Goal: Information Seeking & Learning: Learn about a topic

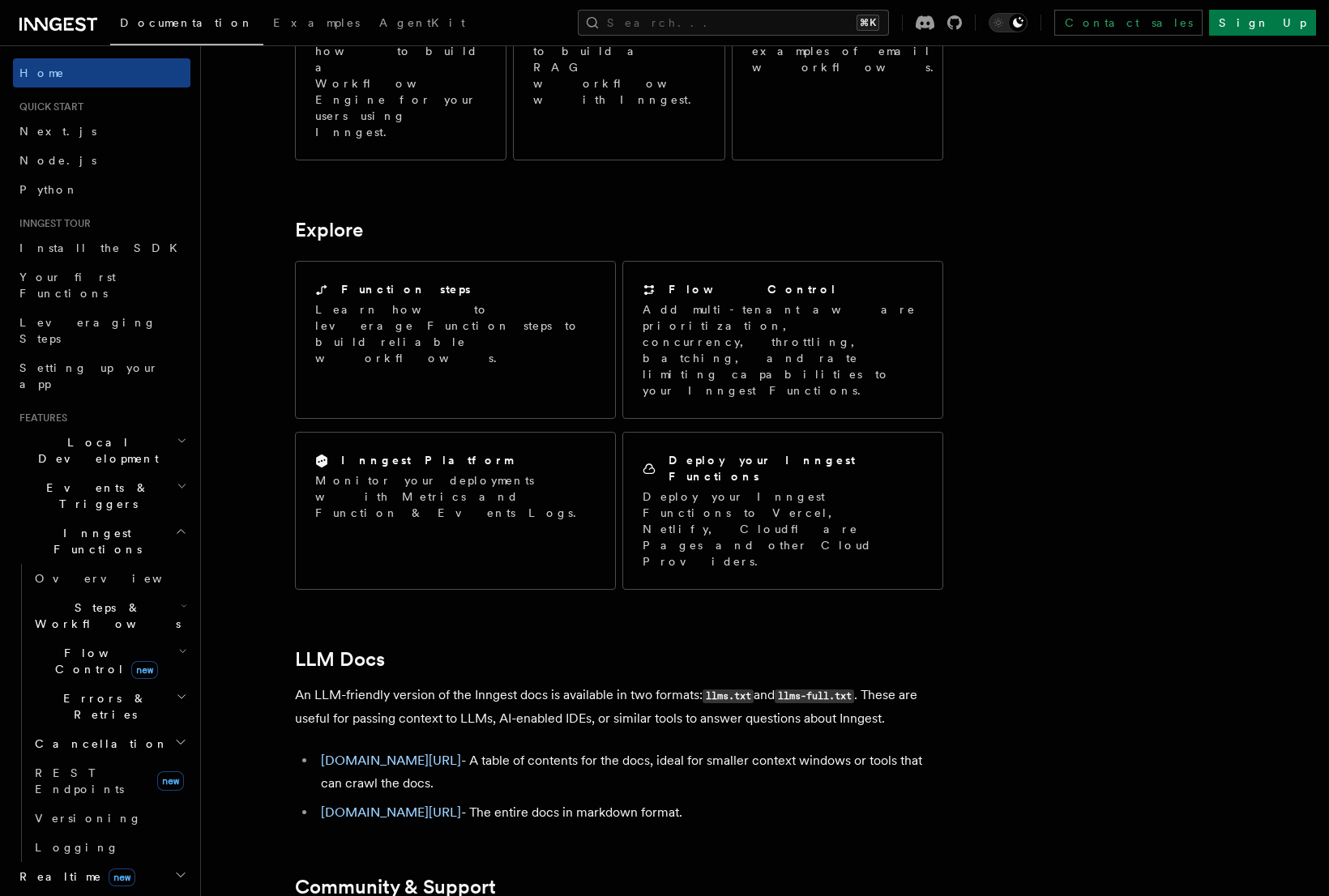
click at [58, 16] on icon at bounding box center [58, 25] width 78 height 20
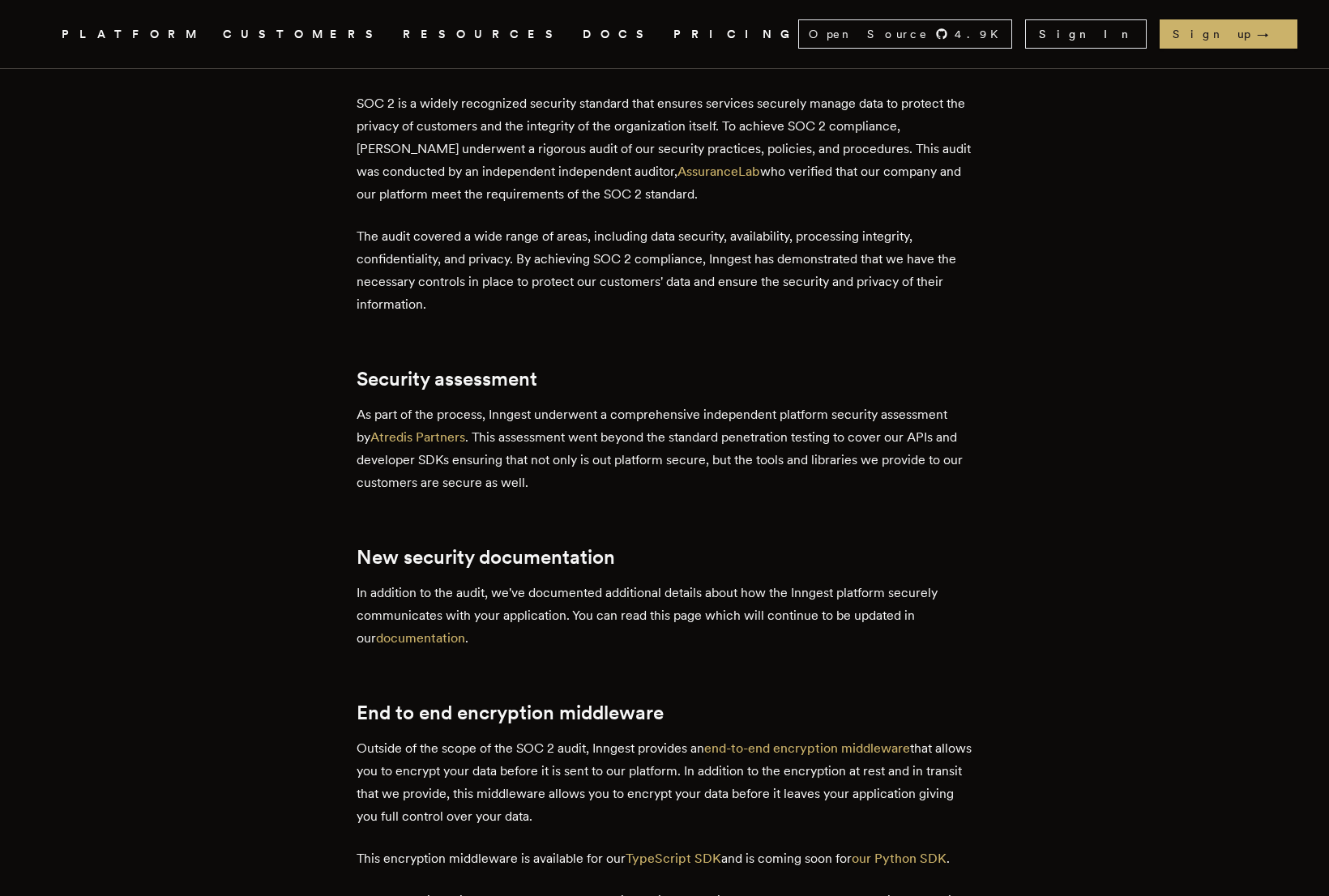
scroll to position [623, 0]
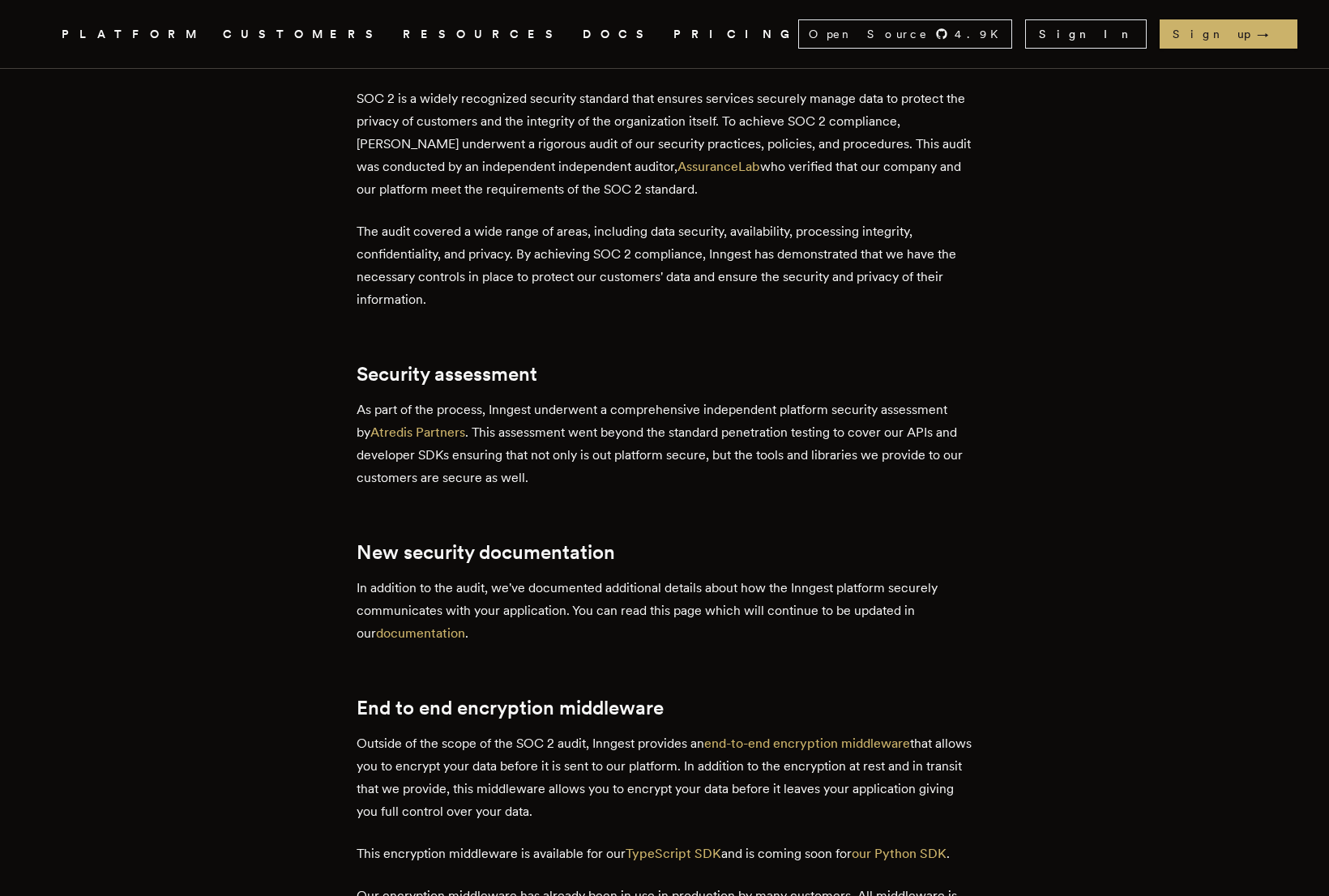
click at [720, 461] on p "As part of the process, Inngest underwent a comprehensive independent platform …" at bounding box center [664, 443] width 616 height 90
click at [416, 634] on link "documentation" at bounding box center [421, 633] width 90 height 16
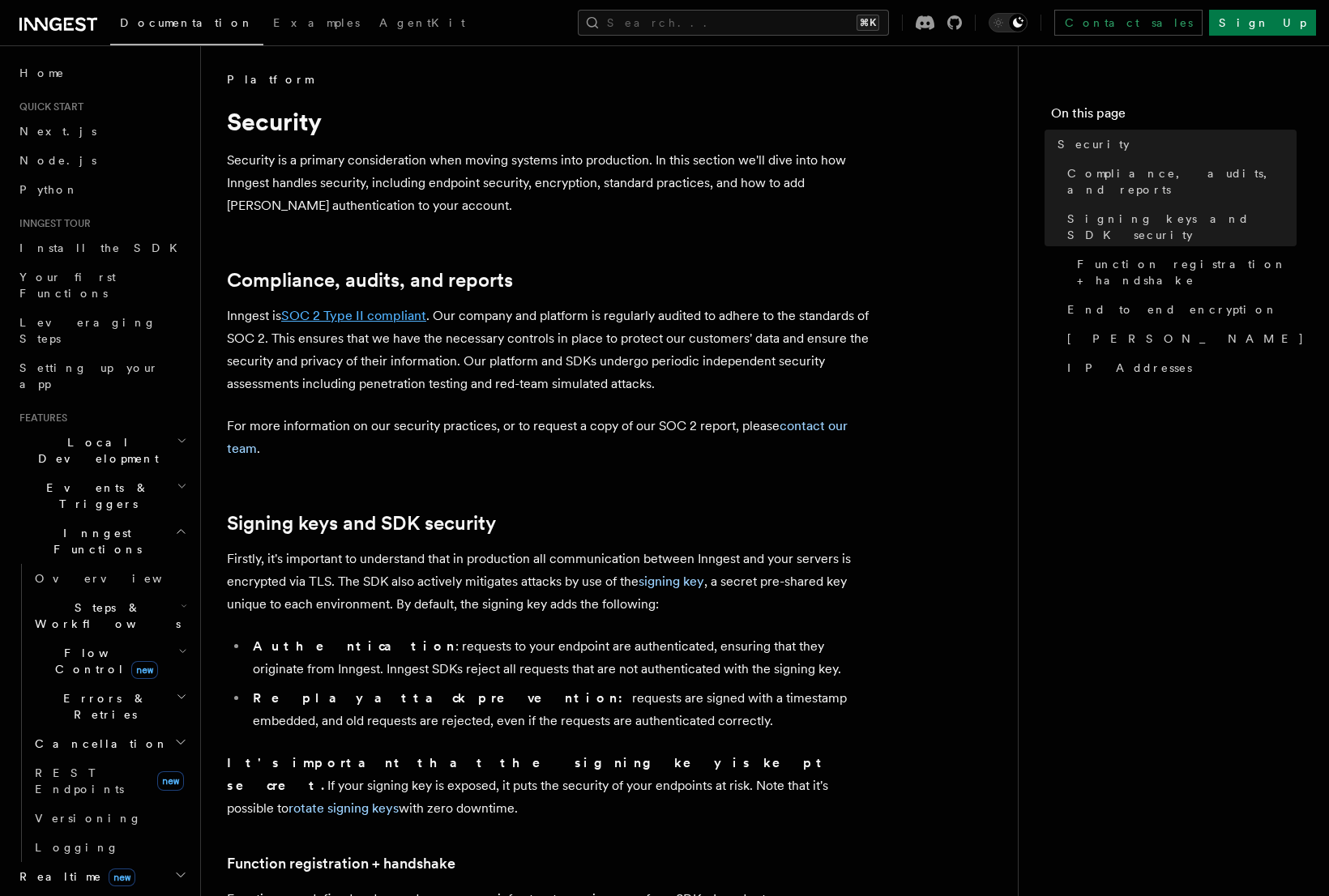
click at [389, 313] on link "SOC 2 Type II compliant" at bounding box center [353, 315] width 145 height 16
